Goal: Download file/media

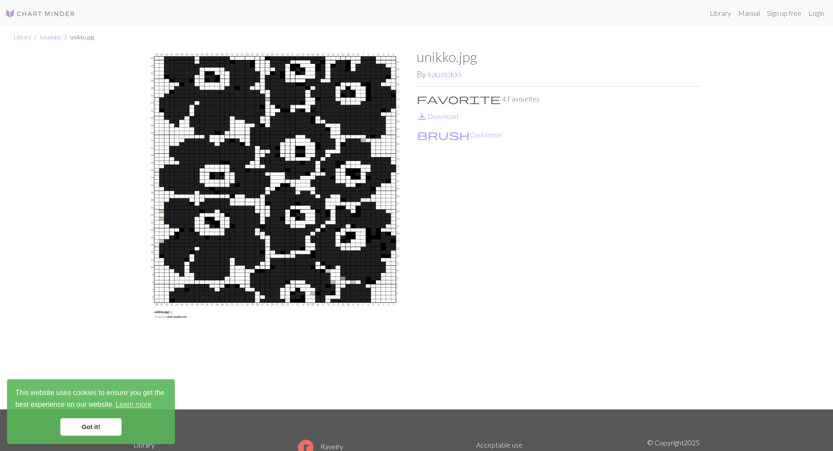
click at [94, 422] on link "Got it!" at bounding box center [90, 426] width 61 height 17
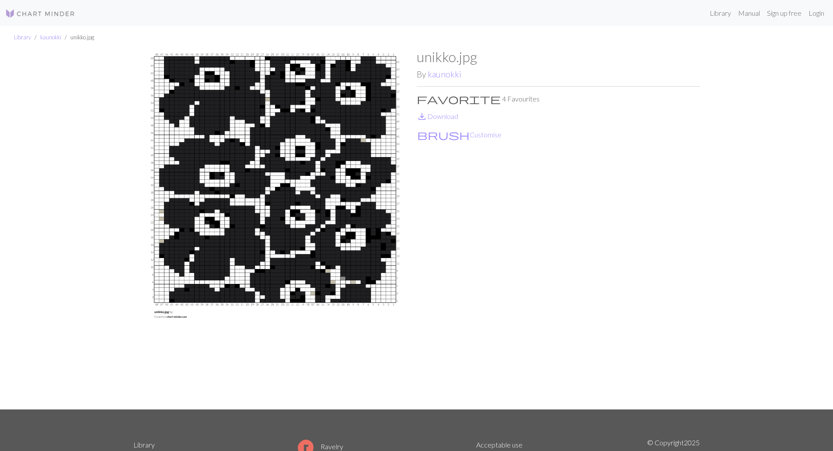
click at [279, 230] on img at bounding box center [274, 229] width 283 height 361
click at [439, 116] on link "save_alt Download" at bounding box center [438, 116] width 42 height 8
click at [438, 72] on link "kaunokki" at bounding box center [445, 74] width 34 height 10
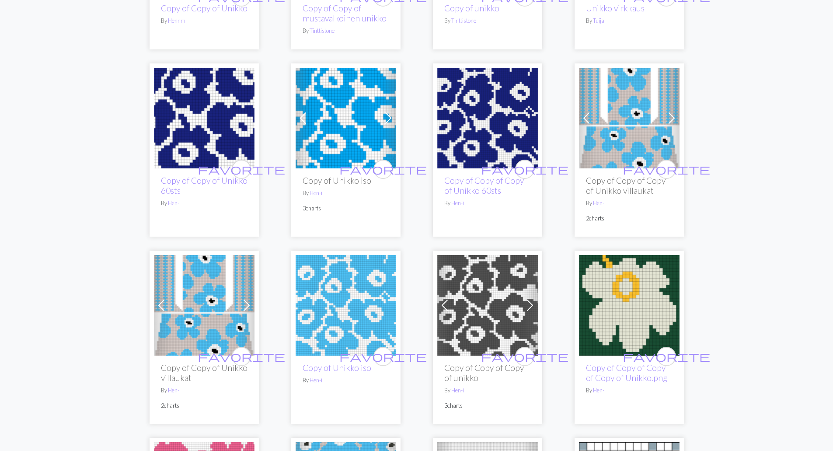
scroll to position [787, 0]
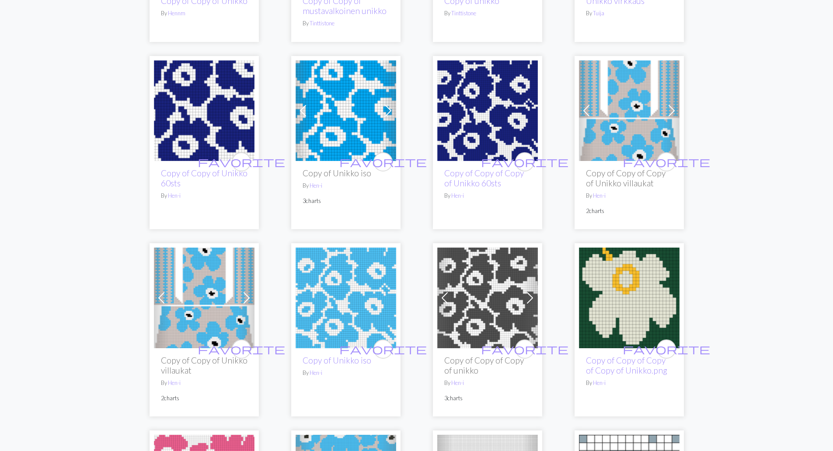
click at [530, 296] on span at bounding box center [530, 298] width 14 height 14
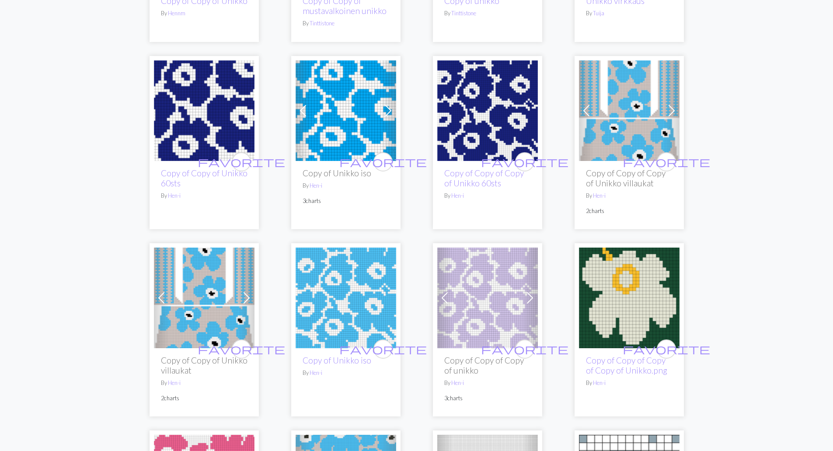
click at [530, 296] on span at bounding box center [530, 298] width 14 height 14
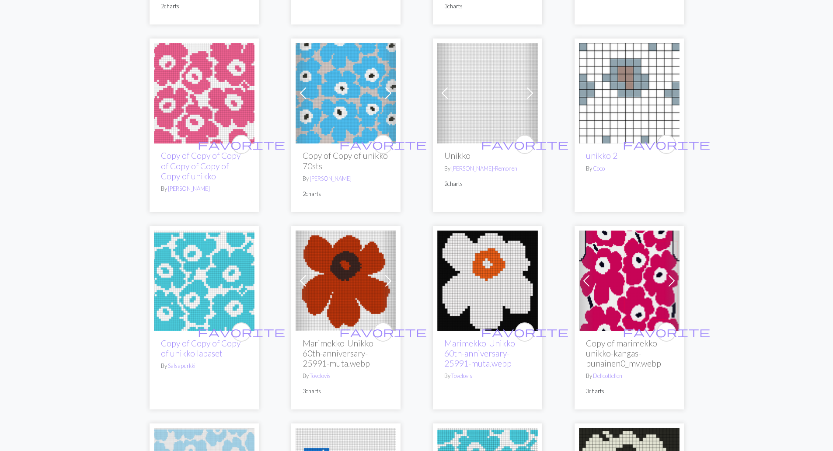
scroll to position [1181, 0]
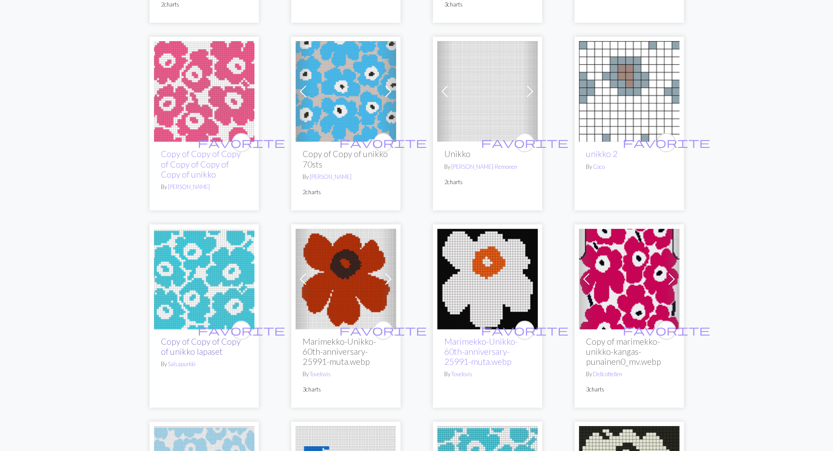
click at [181, 344] on link "Copy of Copy of Copy of unikko lapaset" at bounding box center [201, 346] width 80 height 20
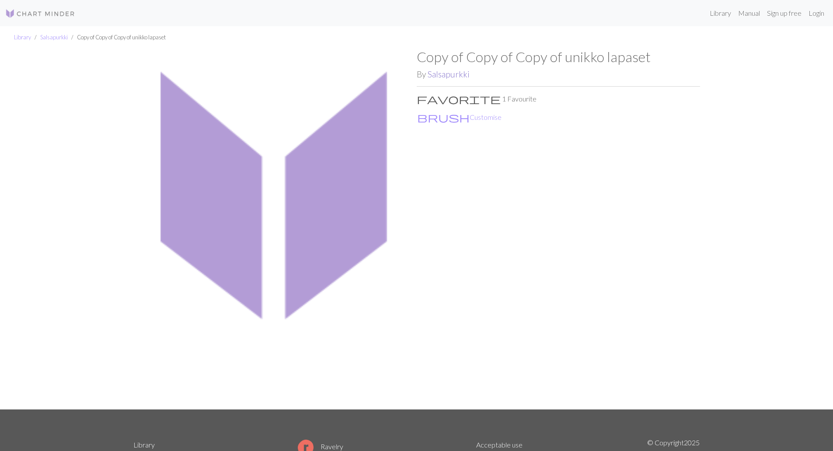
click at [457, 72] on link "Salsapurkki" at bounding box center [449, 74] width 42 height 10
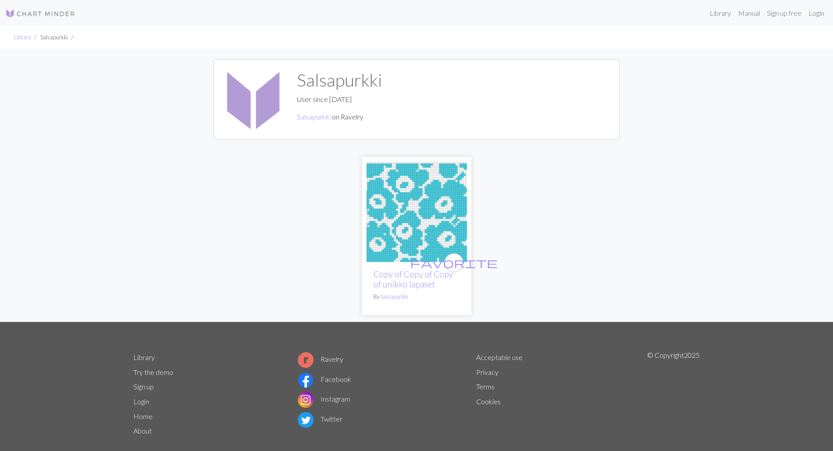
click at [438, 214] on img at bounding box center [416, 211] width 101 height 101
